Goal: Find specific page/section: Find specific page/section

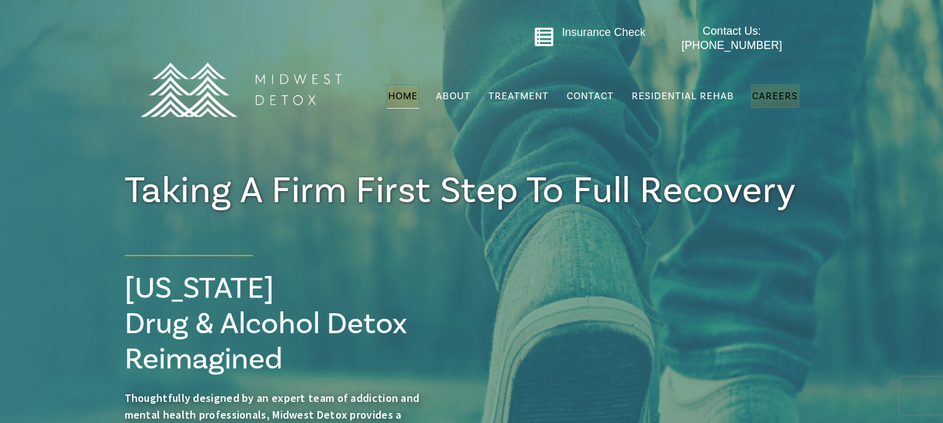
click at [781, 84] on link "Careers" at bounding box center [775, 96] width 48 height 24
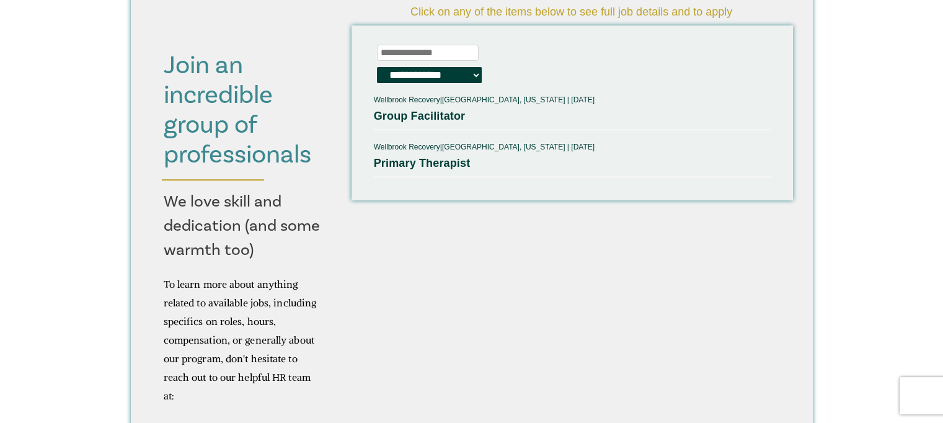
scroll to position [434, 0]
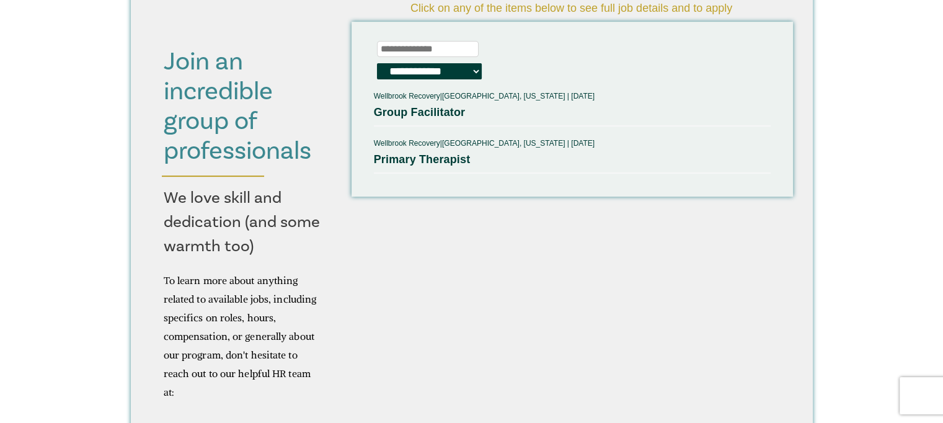
click at [473, 66] on select "**********" at bounding box center [429, 71] width 105 height 16
click at [583, 127] on div "Wellbrook Recovery | Brookfield, Wisconsin | Jul 30, 2025 Group Facilitator Wel…" at bounding box center [572, 131] width 397 height 85
